Goal: Find specific page/section: Find specific page/section

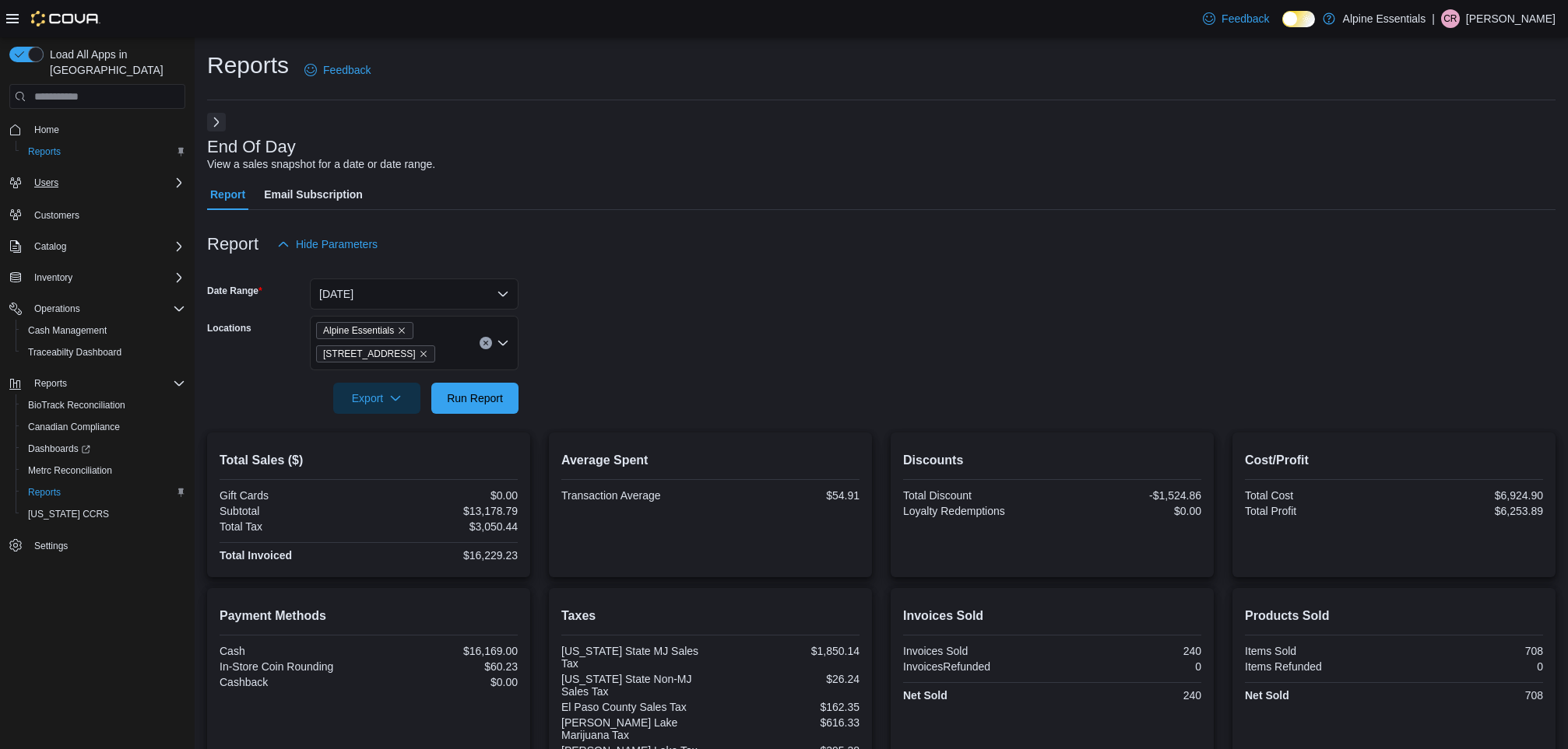
scroll to position [239, 0]
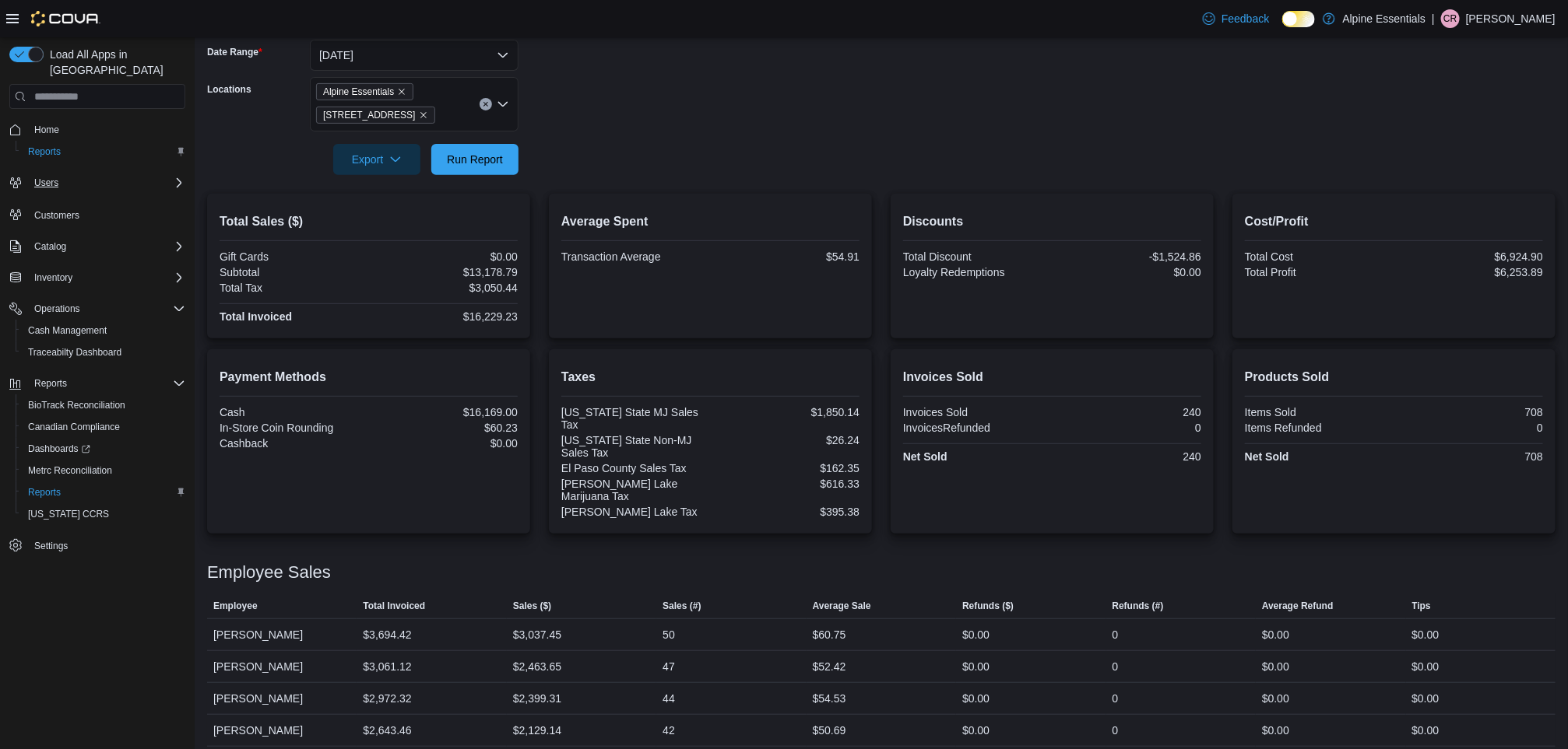
click at [65, 174] on div "Users" at bounding box center [106, 183] width 157 height 19
click at [40, 177] on span "Users" at bounding box center [46, 182] width 24 height 12
click at [40, 220] on span "Users" at bounding box center [40, 226] width 24 height 12
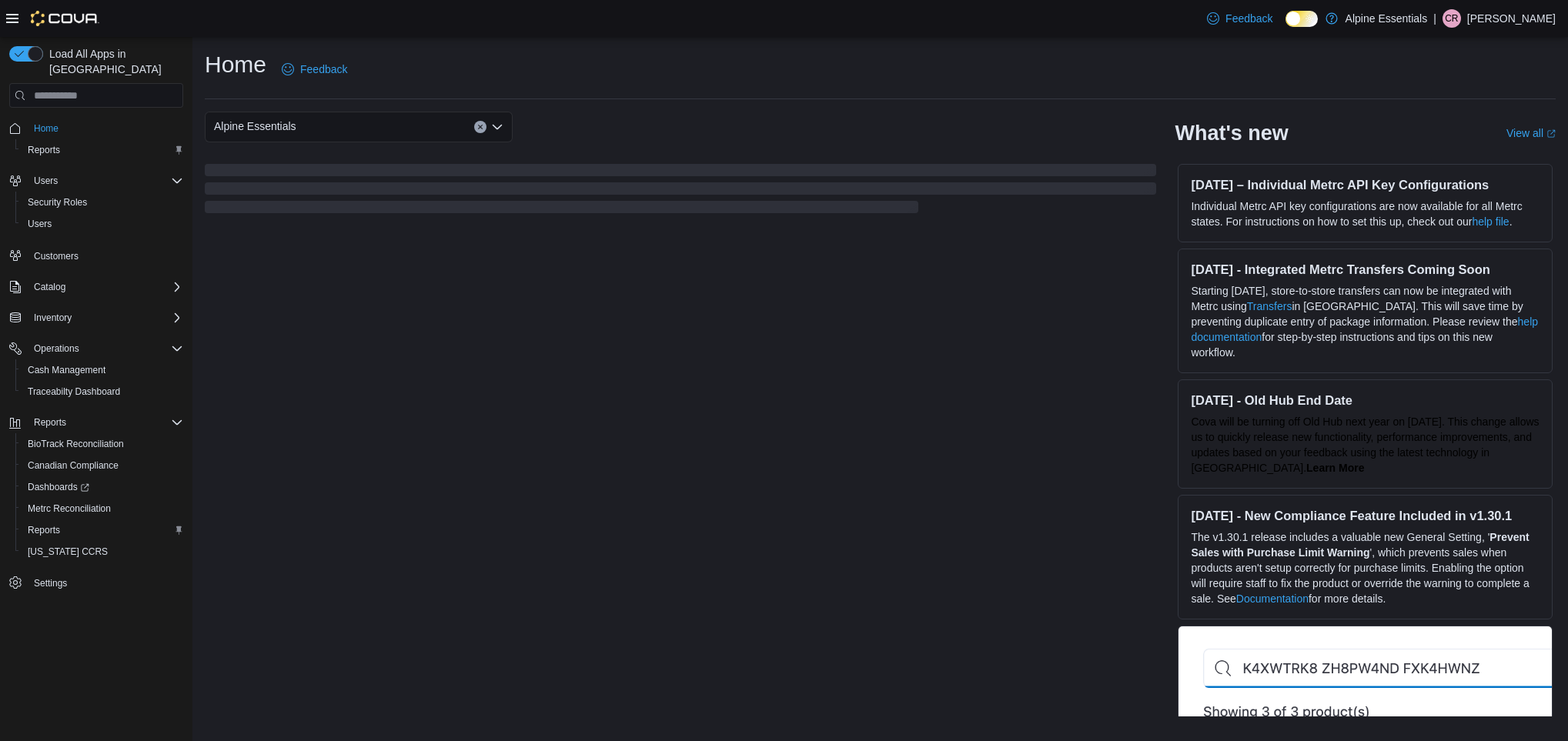
click at [267, 126] on span "Alpine Essentials" at bounding box center [256, 126] width 83 height 18
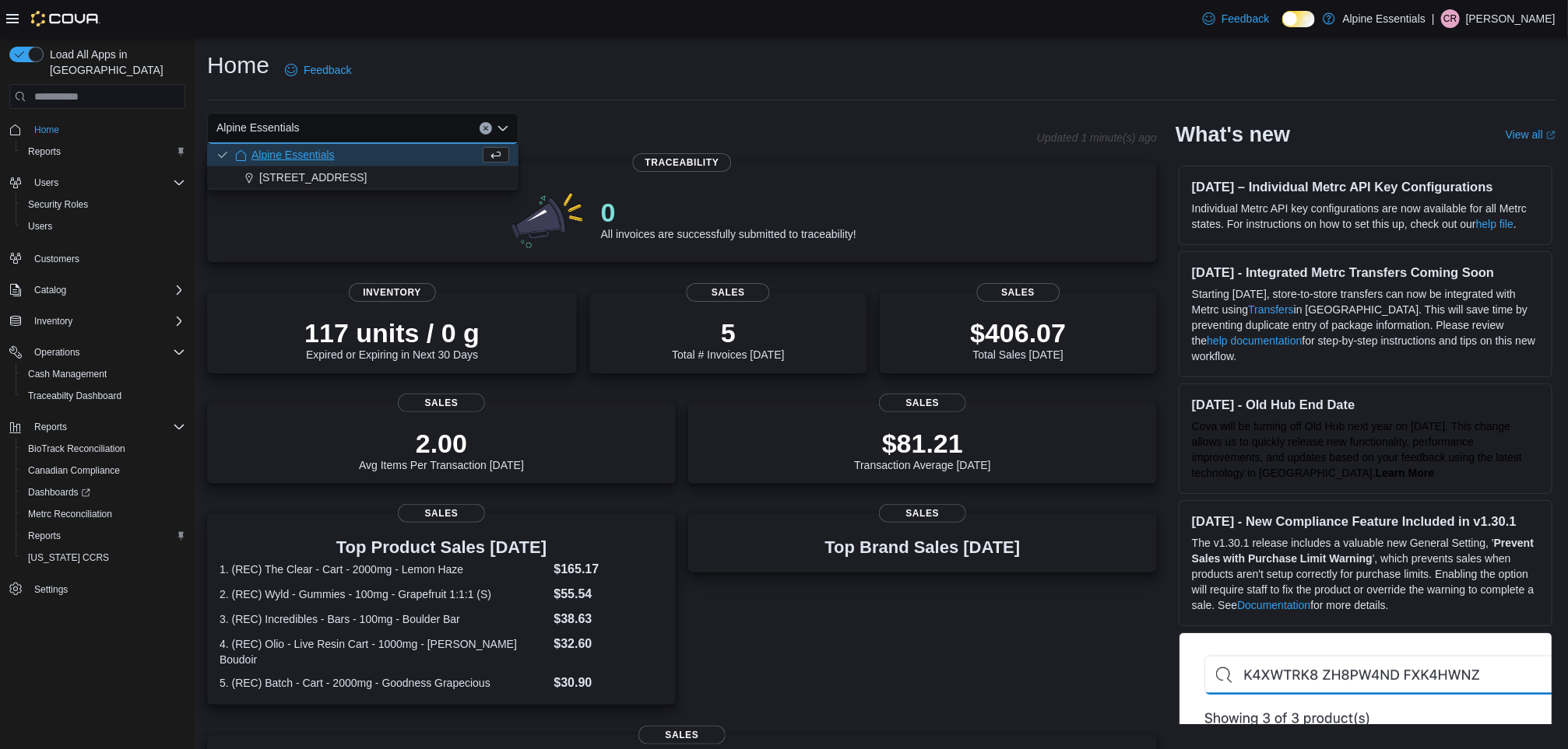
click at [589, 94] on div "Home Feedback" at bounding box center [881, 75] width 1349 height 50
click at [41, 220] on span "Users" at bounding box center [40, 226] width 24 height 12
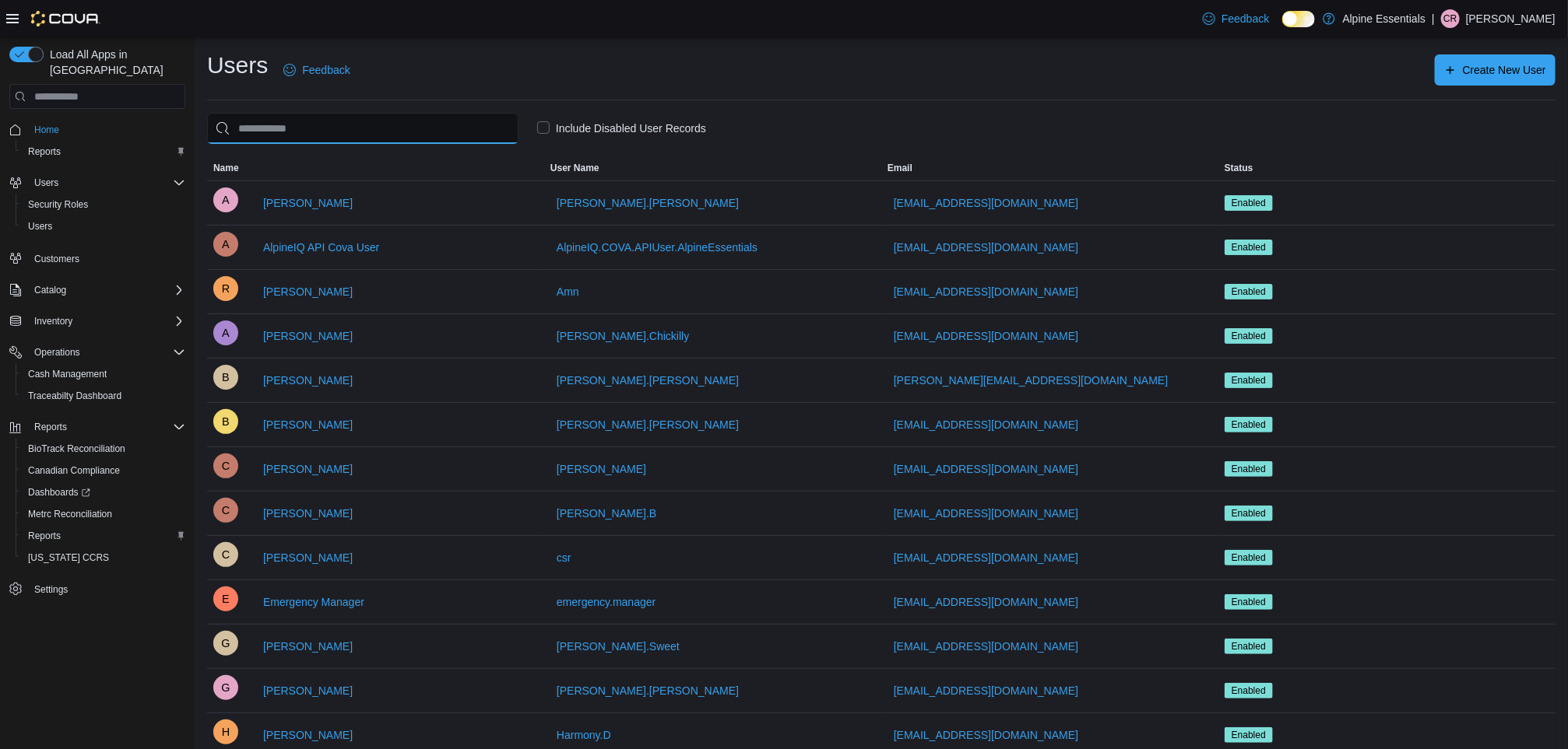
click at [328, 132] on input "search" at bounding box center [362, 127] width 311 height 31
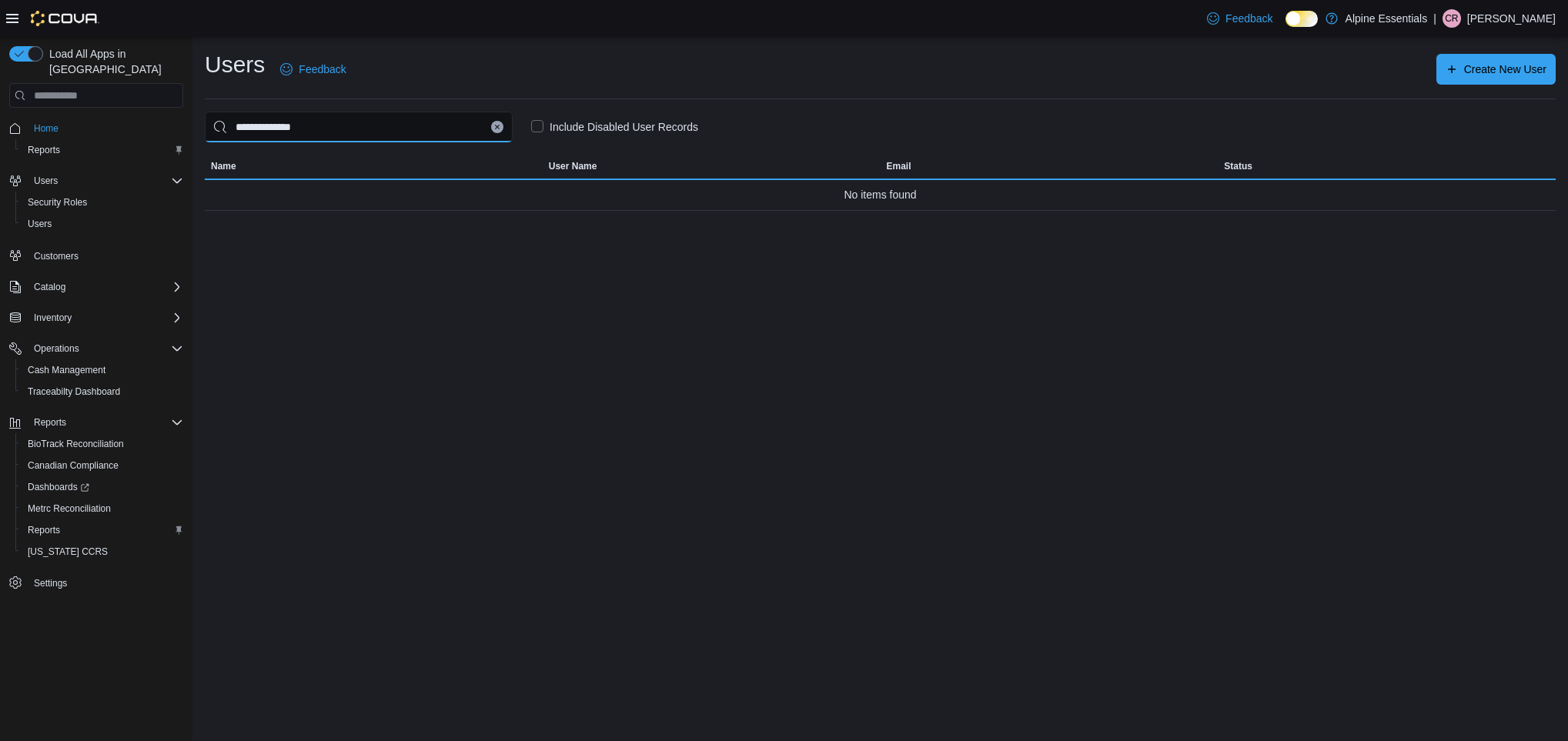
type input "**********"
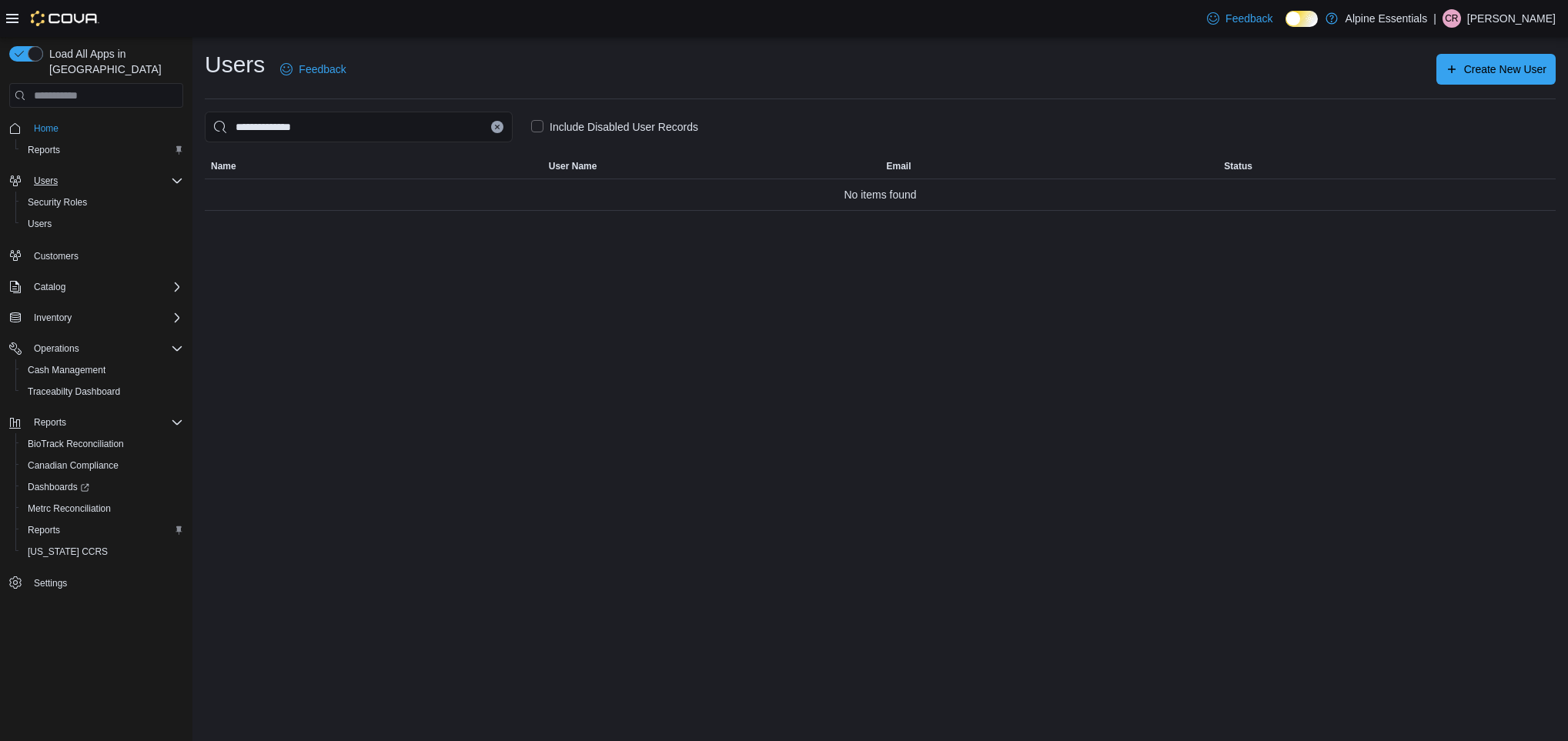
click at [74, 172] on div "Users" at bounding box center [105, 181] width 155 height 18
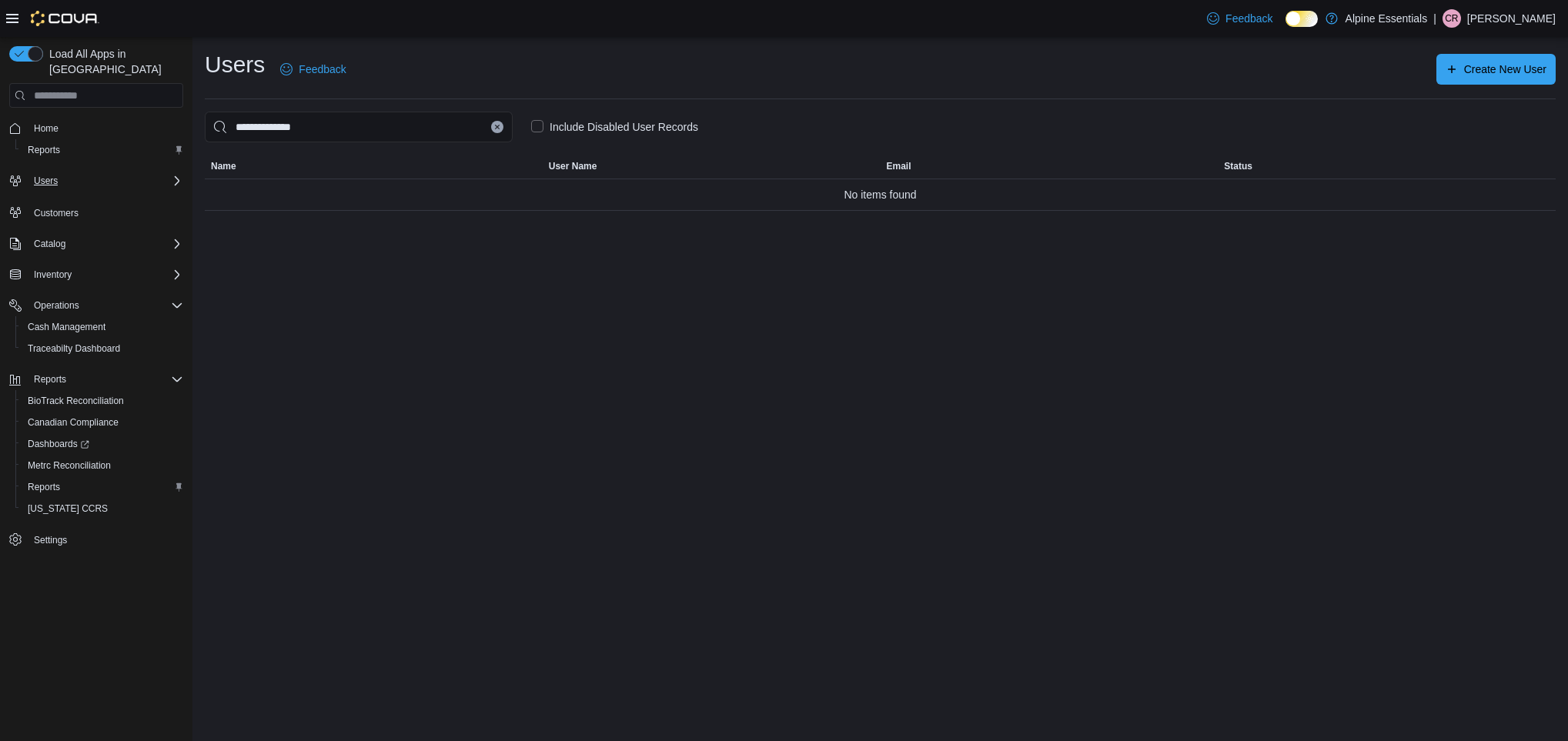
click at [74, 172] on div "Users" at bounding box center [105, 181] width 155 height 18
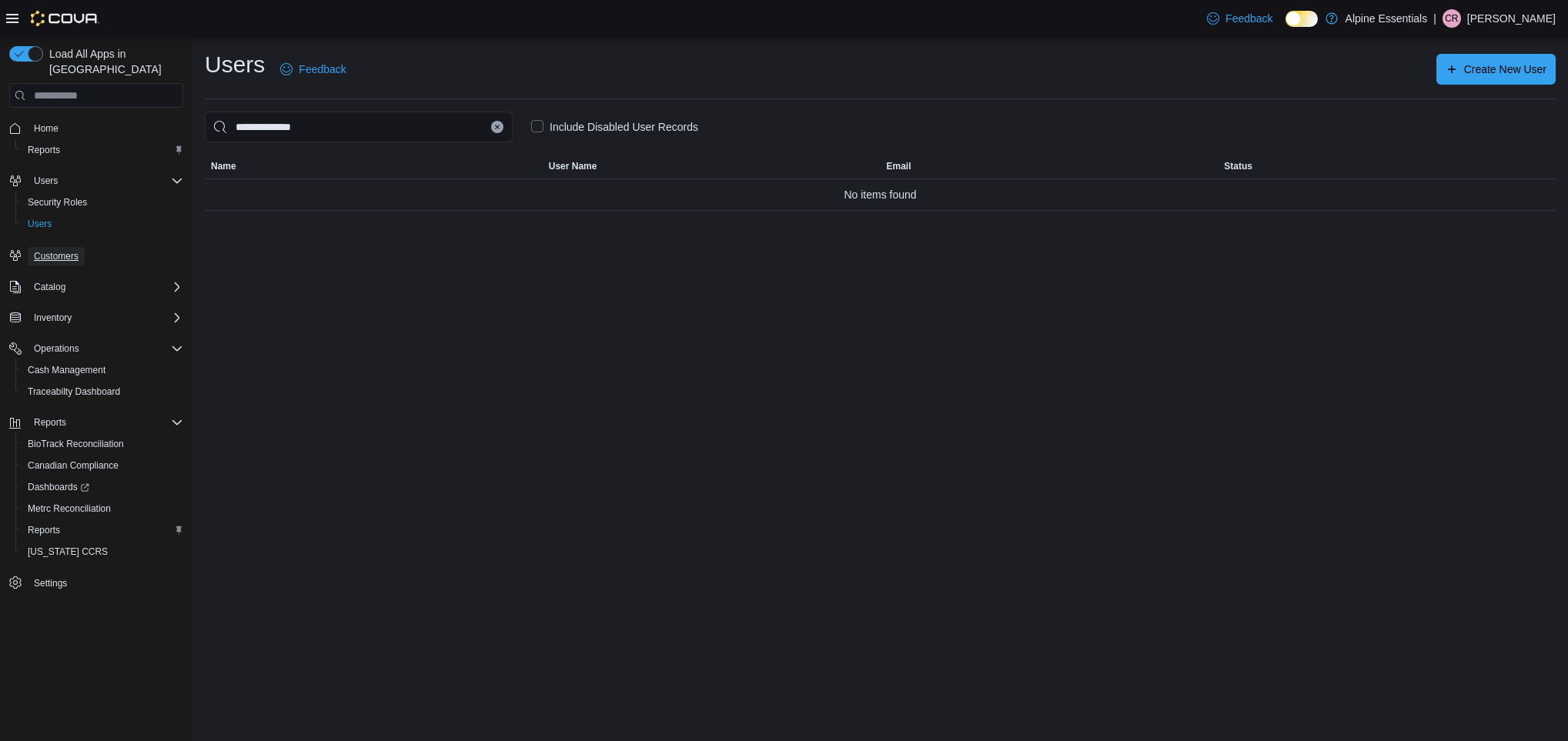
click at [70, 250] on span "Customers" at bounding box center [56, 256] width 45 height 12
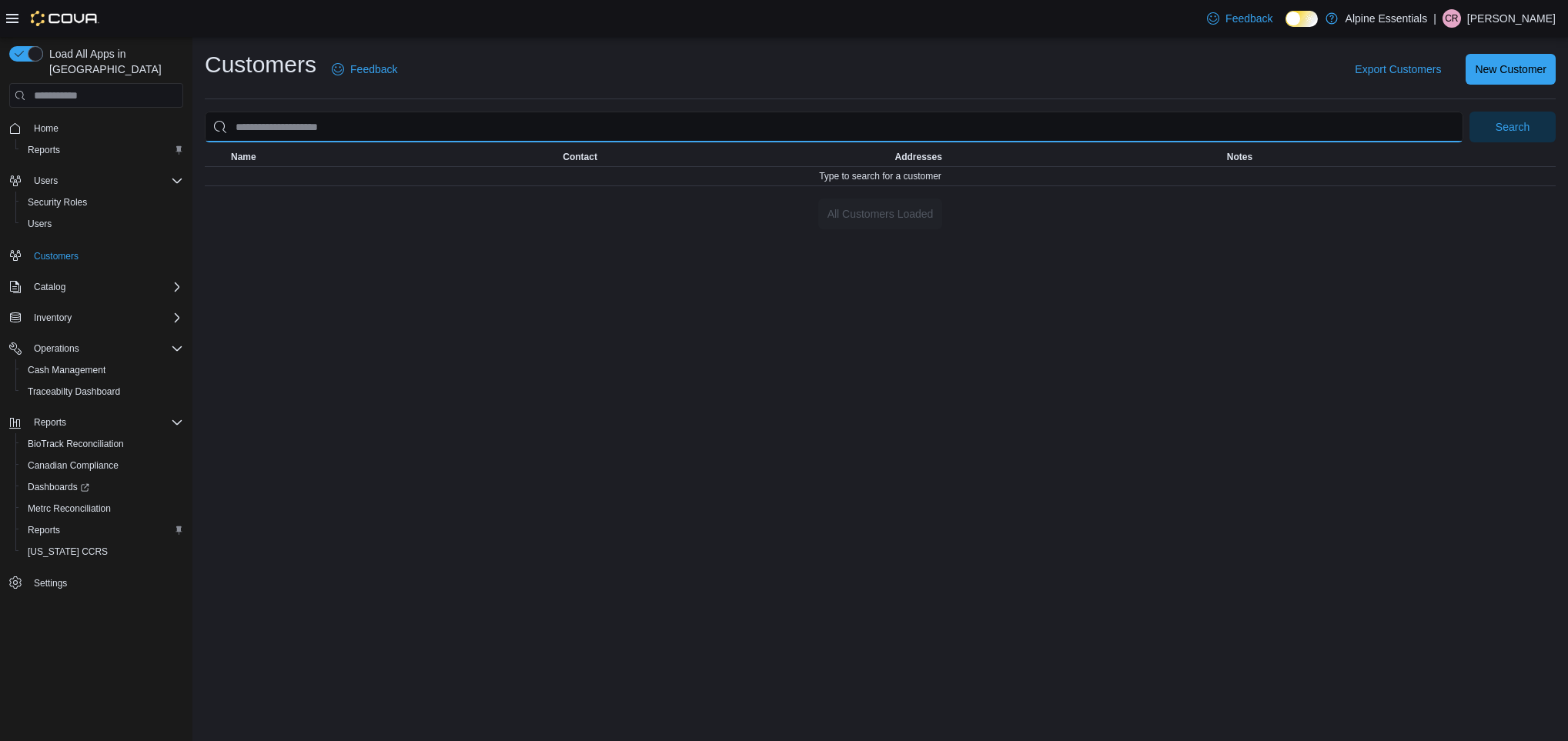
click at [324, 132] on input "search" at bounding box center [834, 126] width 1258 height 30
type input "*********"
click at [1470, 111] on button "Search" at bounding box center [1513, 126] width 86 height 30
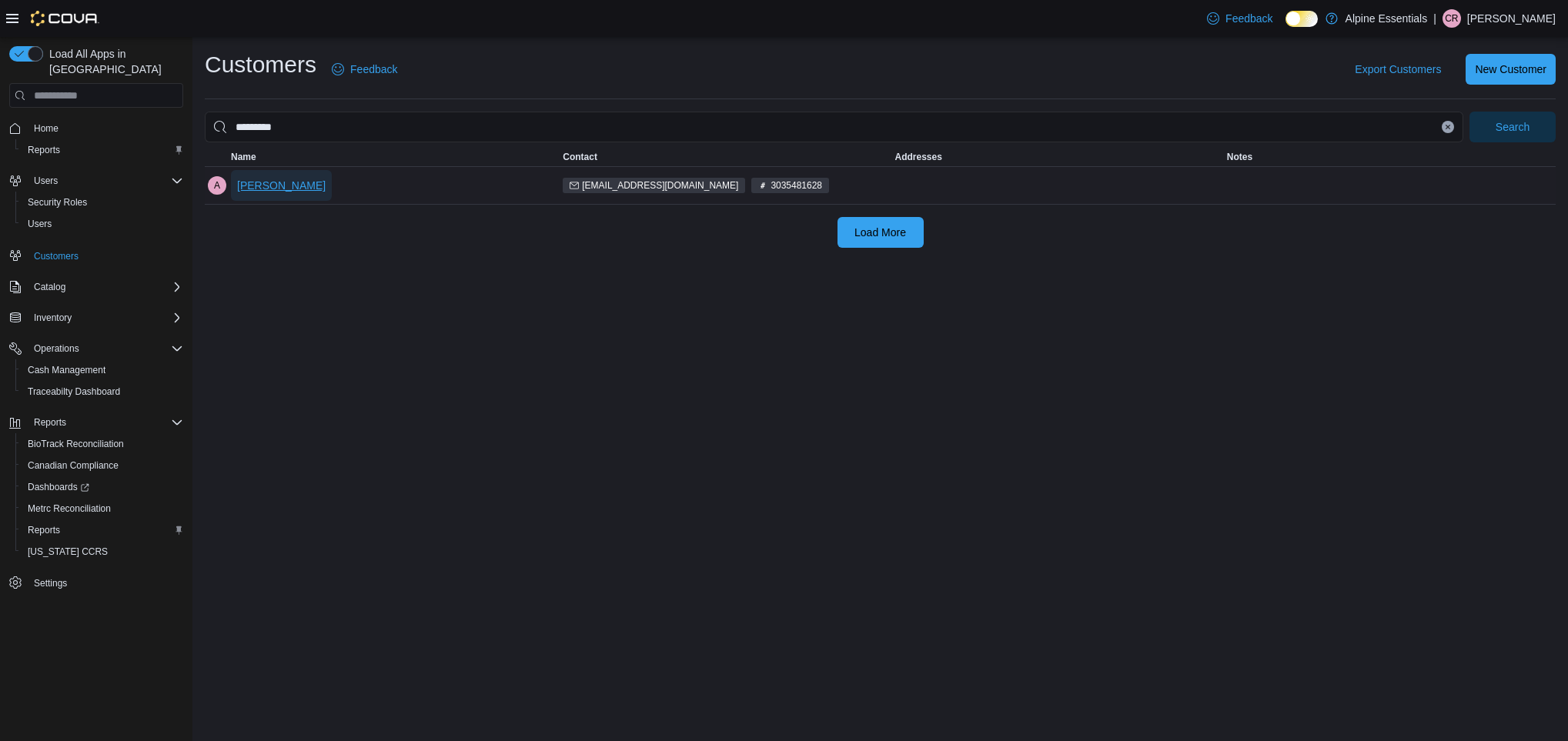
click at [267, 188] on span "[PERSON_NAME]" at bounding box center [281, 185] width 88 height 16
